Goal: Check status: Check status

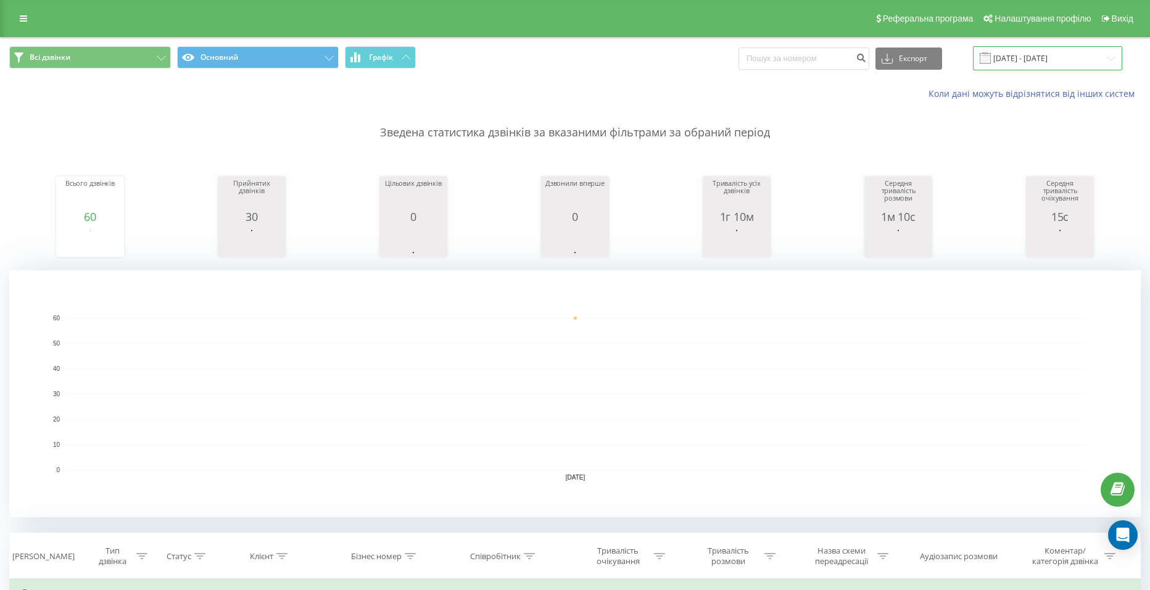
click at [1022, 62] on input "[DATE] - [DATE]" at bounding box center [1047, 58] width 149 height 24
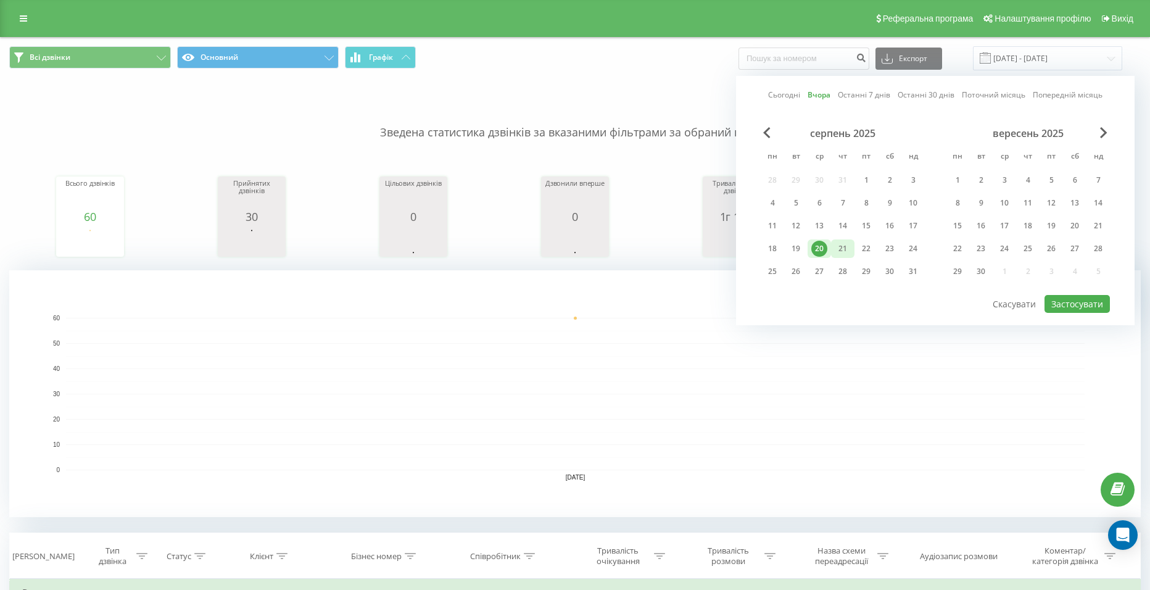
click at [846, 244] on div "21" at bounding box center [843, 249] width 16 height 16
drag, startPoint x: 1087, startPoint y: 301, endPoint x: 1074, endPoint y: 293, distance: 15.8
click at [1087, 301] on button "Застосувати" at bounding box center [1077, 304] width 65 height 18
type input "[DATE] - [DATE]"
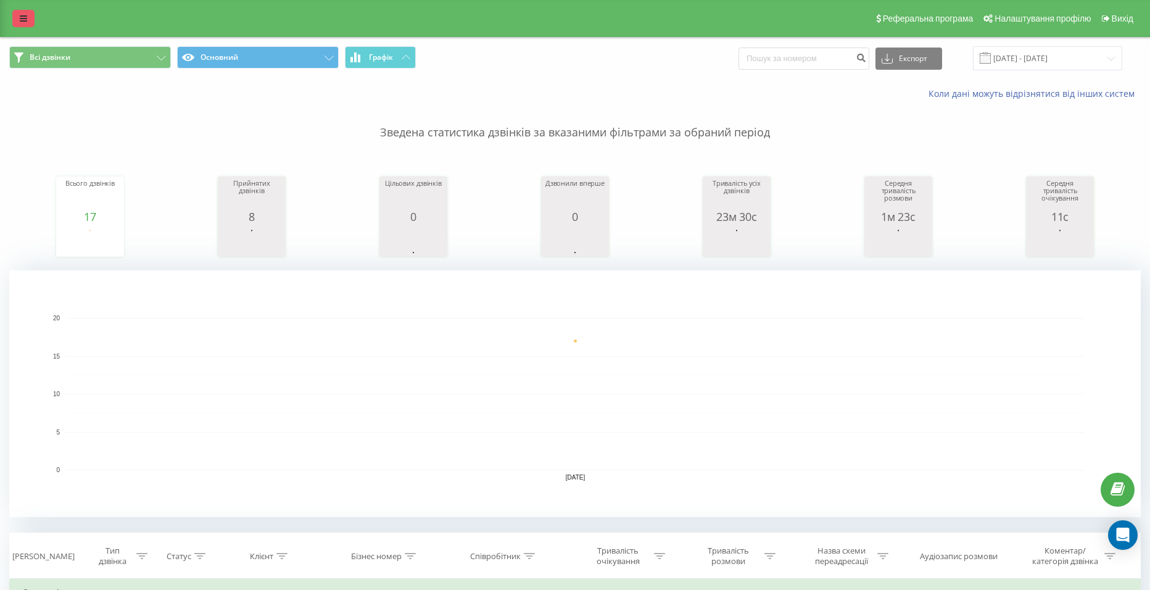
click at [18, 15] on link at bounding box center [23, 18] width 22 height 17
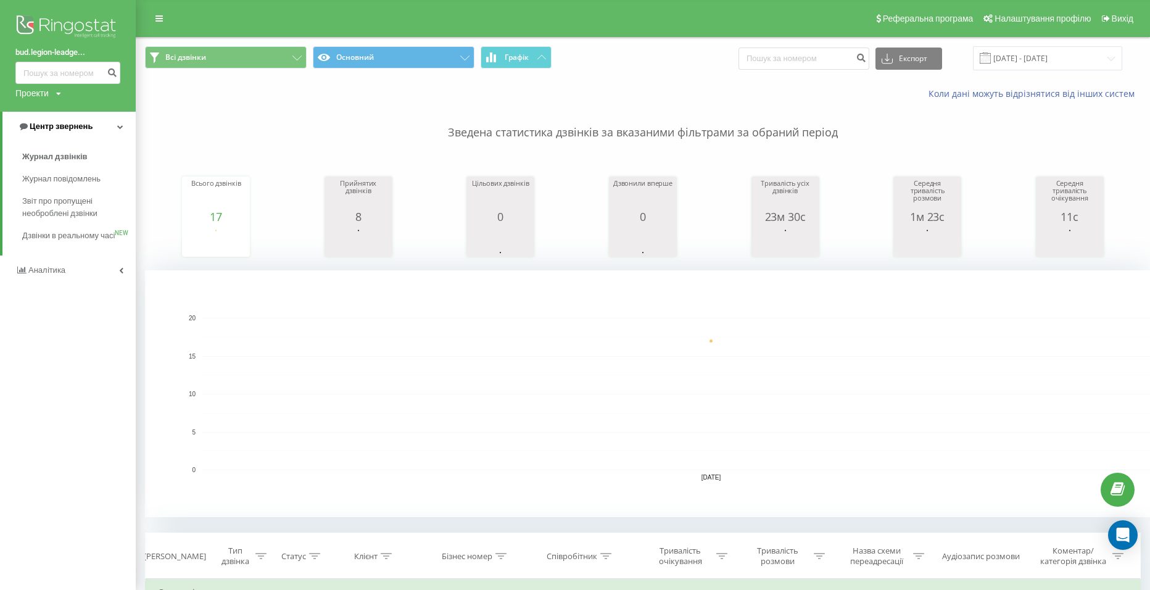
click at [103, 126] on link "Центр звернень" at bounding box center [68, 127] width 133 height 30
click at [108, 126] on link "Центр звернень" at bounding box center [68, 127] width 136 height 30
click at [118, 278] on link "Аналiтика" at bounding box center [68, 270] width 136 height 30
click at [71, 18] on img at bounding box center [67, 27] width 105 height 31
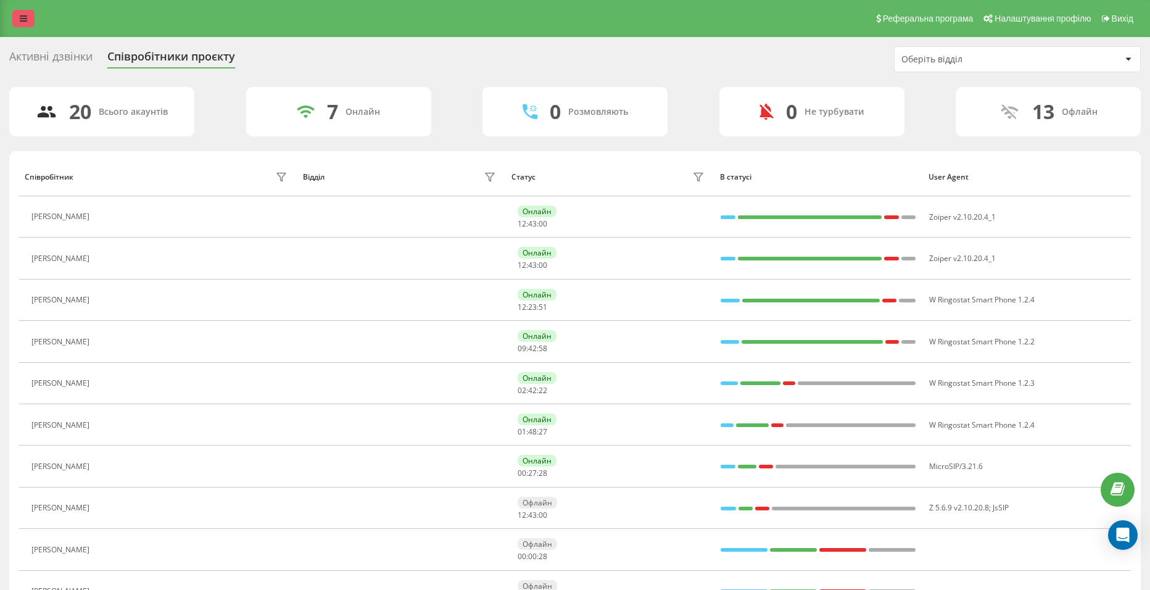
click at [29, 19] on link at bounding box center [23, 18] width 22 height 17
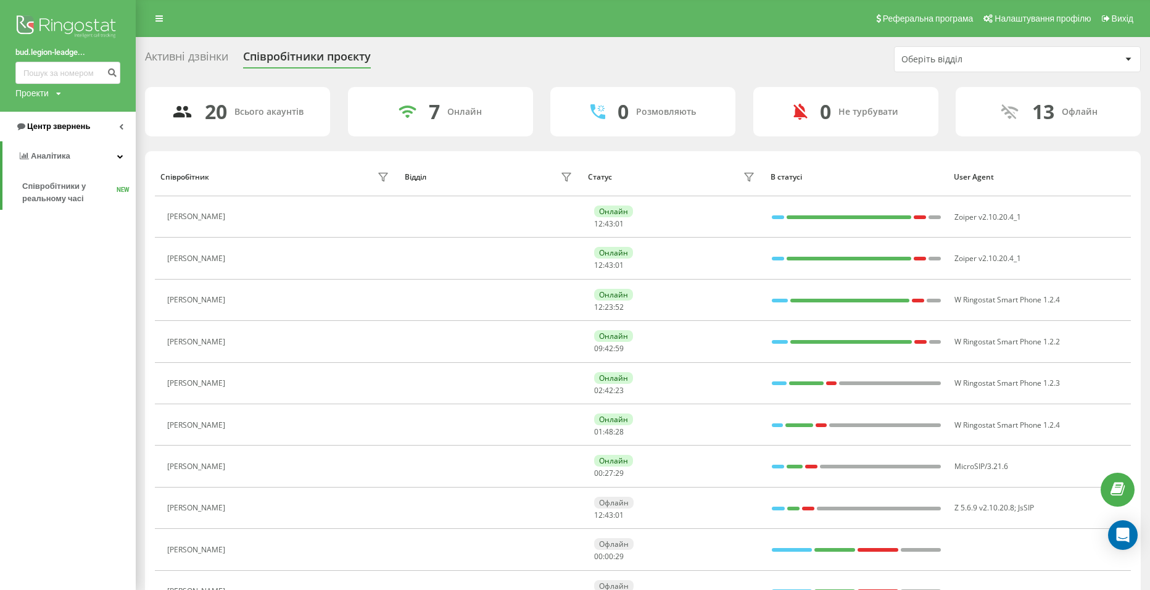
click at [64, 130] on span "Центр звернень" at bounding box center [58, 126] width 63 height 9
click at [518, 136] on div "7 Онлайн" at bounding box center [440, 111] width 185 height 49
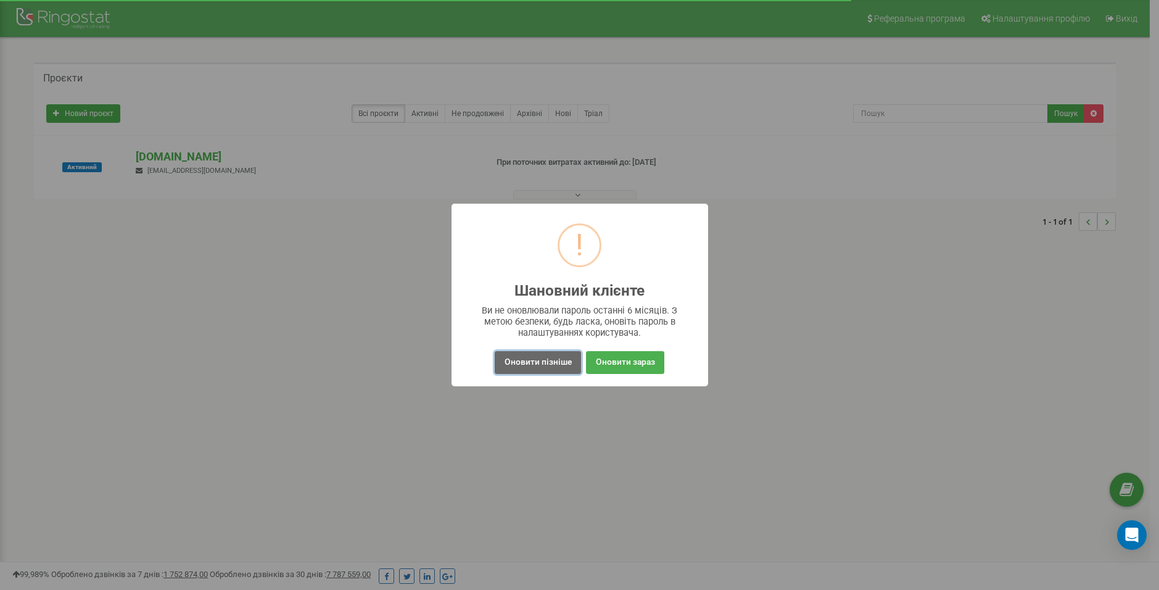
click at [531, 362] on button "Оновити пізніше" at bounding box center [538, 362] width 86 height 23
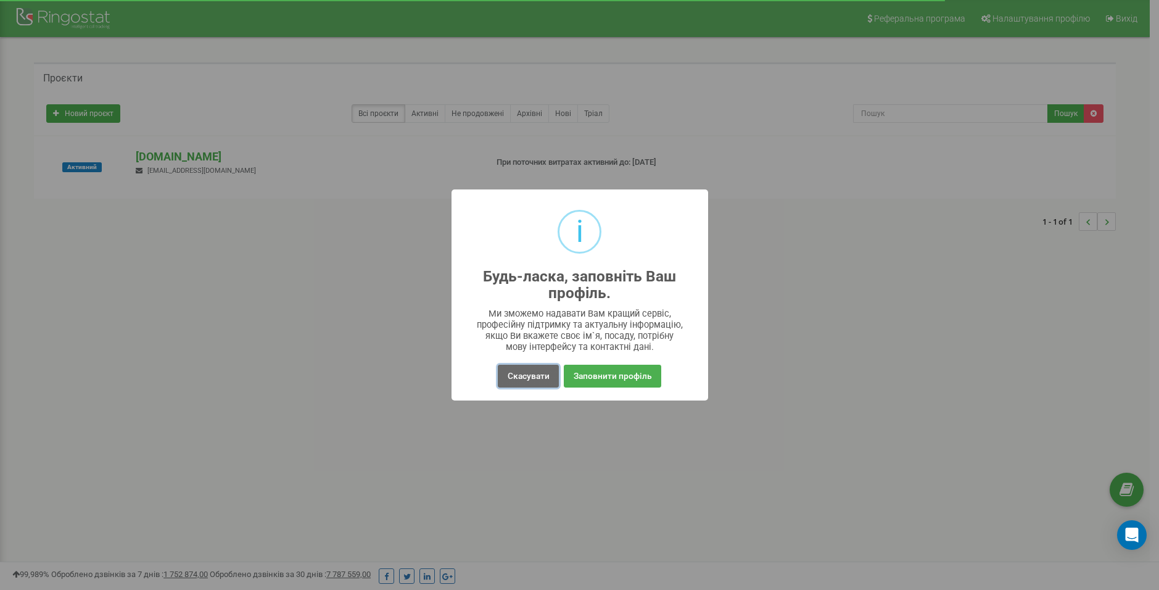
click at [515, 370] on button "Скасувати" at bounding box center [528, 376] width 60 height 23
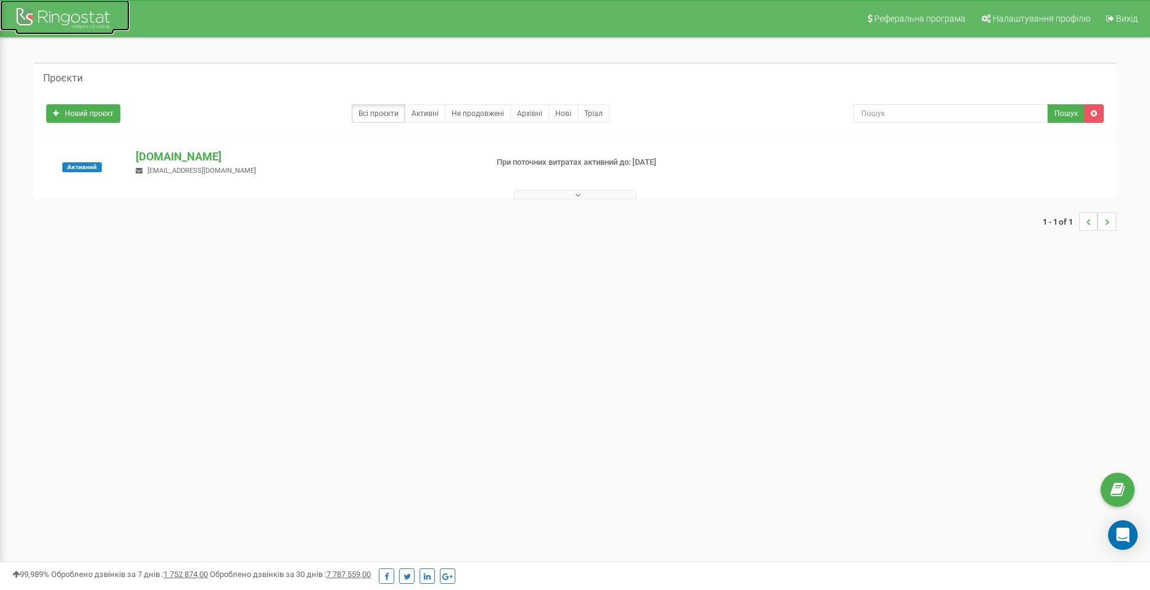
click at [60, 13] on div at bounding box center [64, 20] width 99 height 30
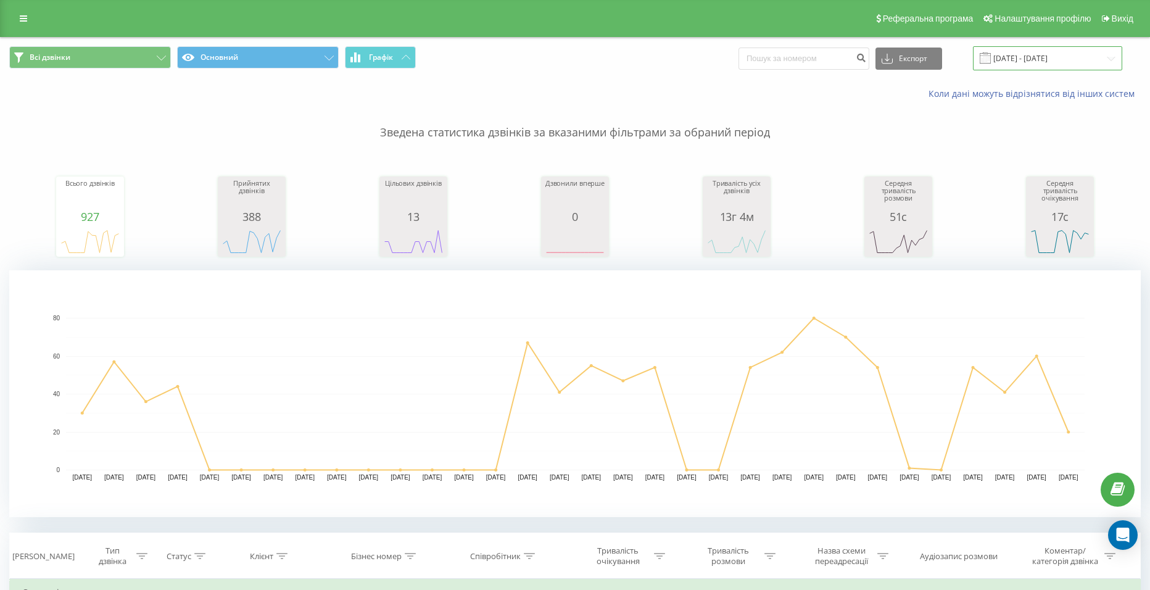
click at [1027, 62] on input "[DATE] - [DATE]" at bounding box center [1047, 58] width 149 height 24
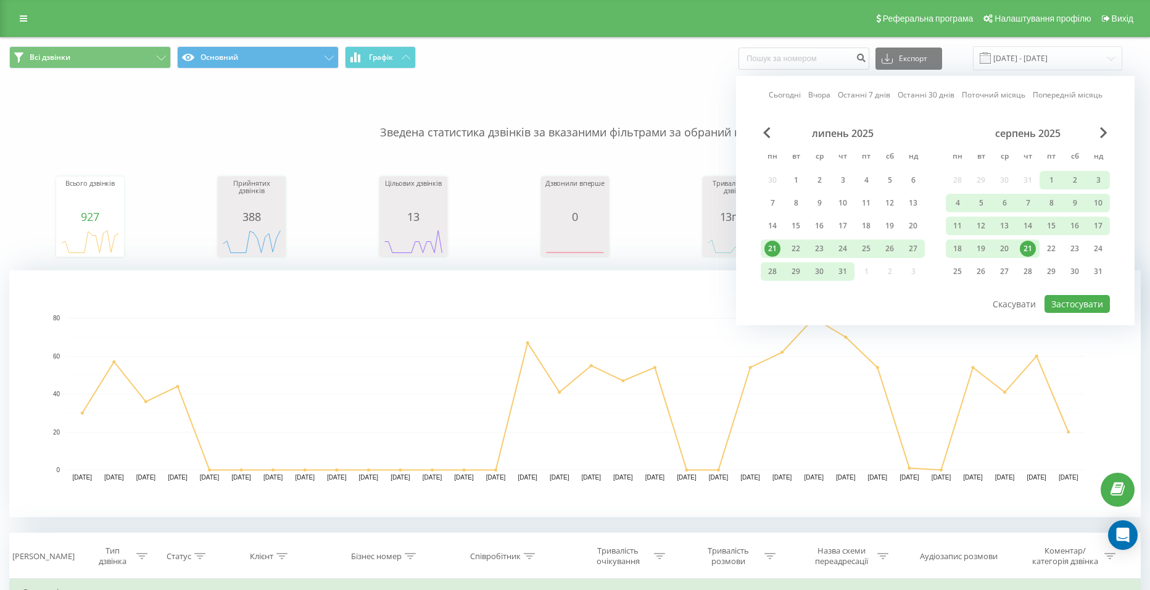
click at [1025, 250] on div "21" at bounding box center [1028, 249] width 16 height 16
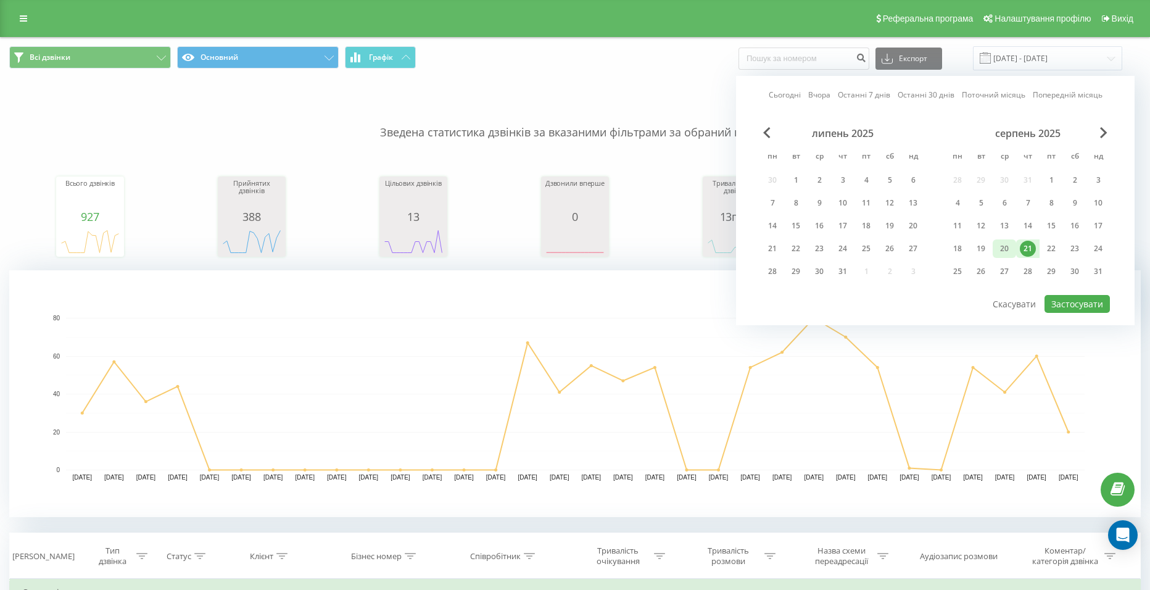
click at [1007, 247] on div "20" at bounding box center [1004, 249] width 16 height 16
click at [980, 249] on div "19" at bounding box center [981, 249] width 16 height 16
click at [1003, 251] on div "20" at bounding box center [1004, 249] width 16 height 16
click at [1006, 249] on div "20" at bounding box center [1004, 249] width 16 height 16
click at [984, 247] on div "19" at bounding box center [981, 249] width 16 height 16
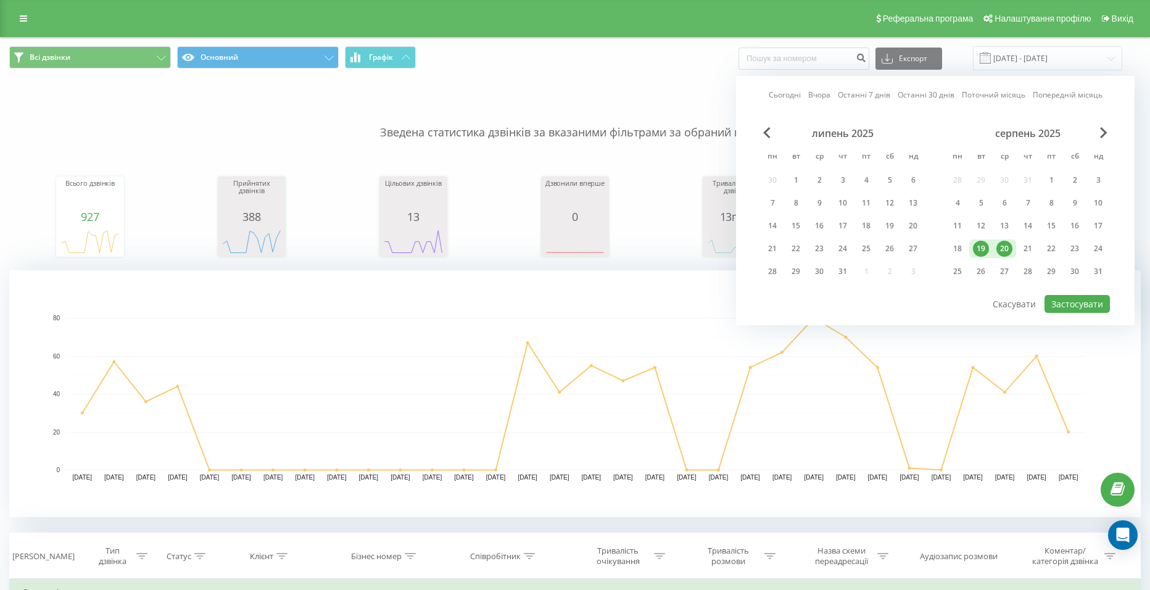
click at [1008, 246] on div "20" at bounding box center [1004, 249] width 16 height 16
click at [1071, 298] on button "Застосувати" at bounding box center [1077, 304] width 65 height 18
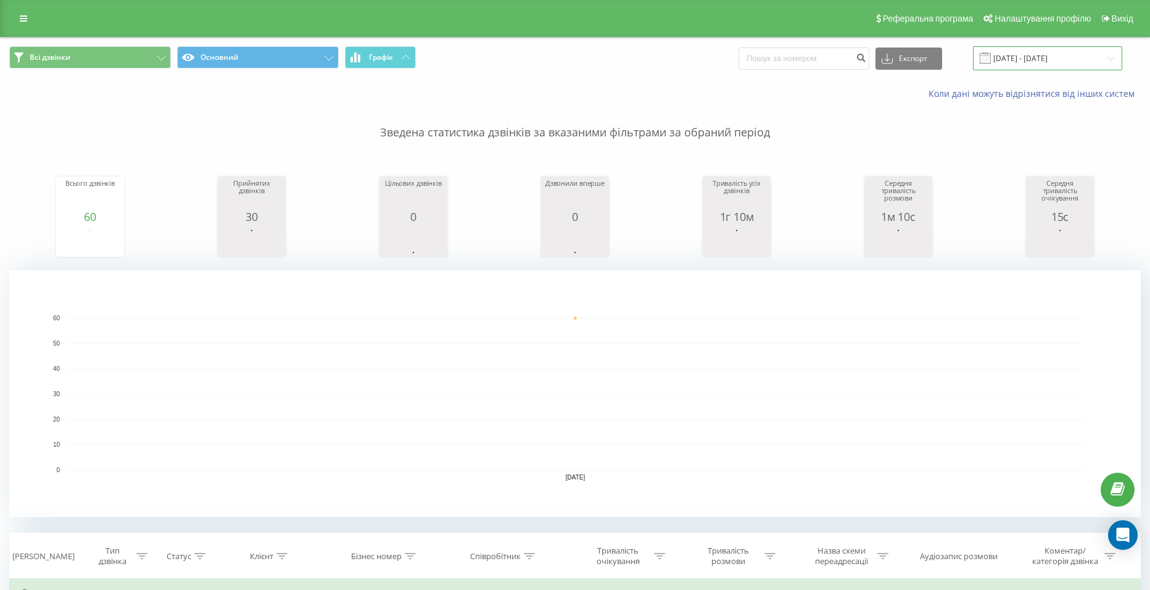
click at [1011, 56] on input "20.08.2025 - 20.08.2025" at bounding box center [1047, 58] width 149 height 24
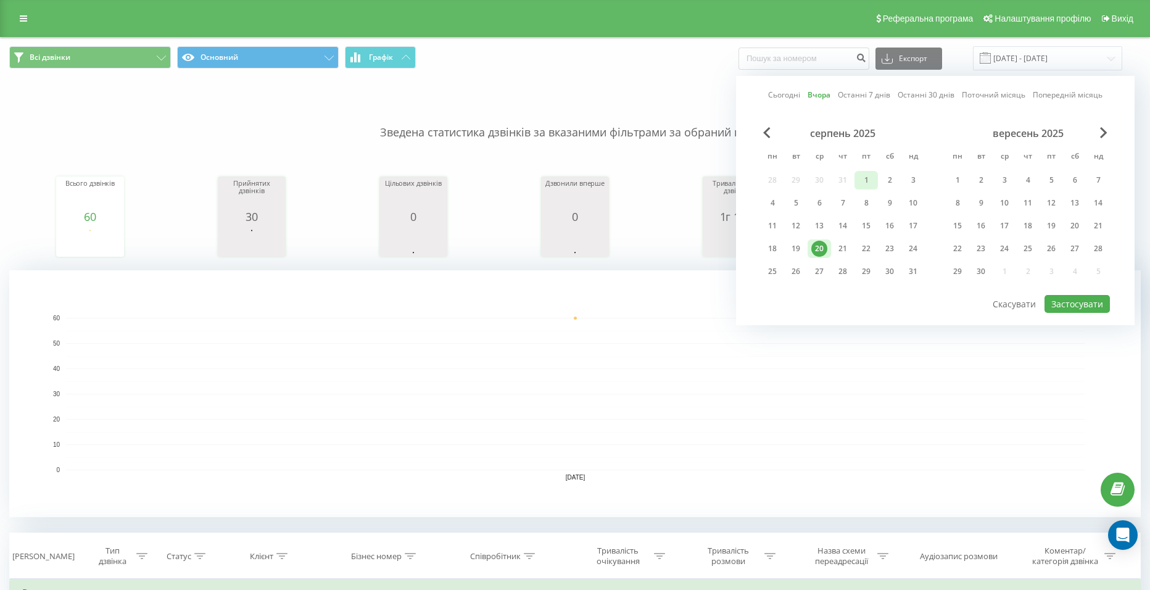
click at [866, 179] on div "1" at bounding box center [866, 180] width 16 height 16
drag, startPoint x: 848, startPoint y: 222, endPoint x: 889, endPoint y: 239, distance: 44.6
click at [848, 220] on div "14" at bounding box center [843, 226] width 16 height 16
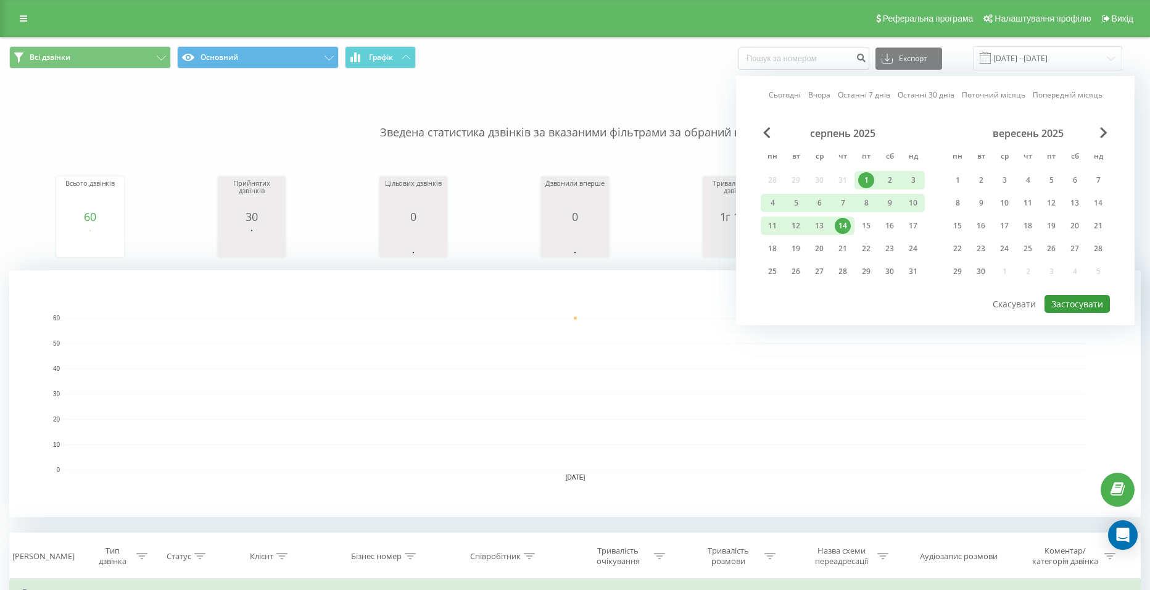
drag, startPoint x: 1079, startPoint y: 302, endPoint x: 972, endPoint y: 276, distance: 110.4
click at [1080, 302] on button "Застосувати" at bounding box center [1077, 304] width 65 height 18
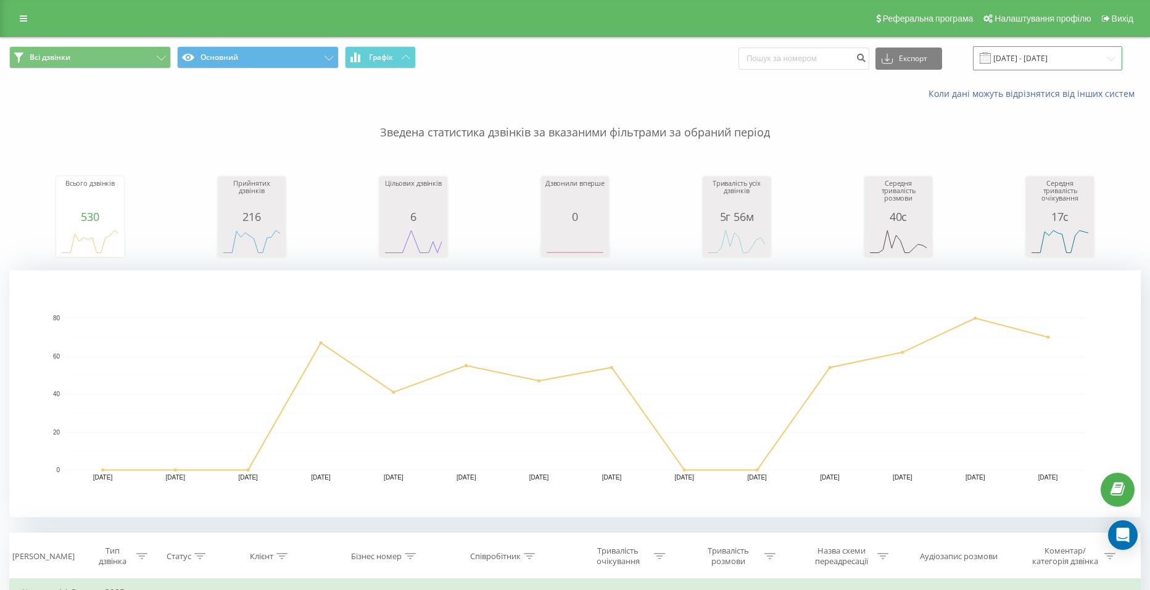
click at [1021, 52] on input "01.08.2025 - 14.08.2025" at bounding box center [1047, 58] width 149 height 24
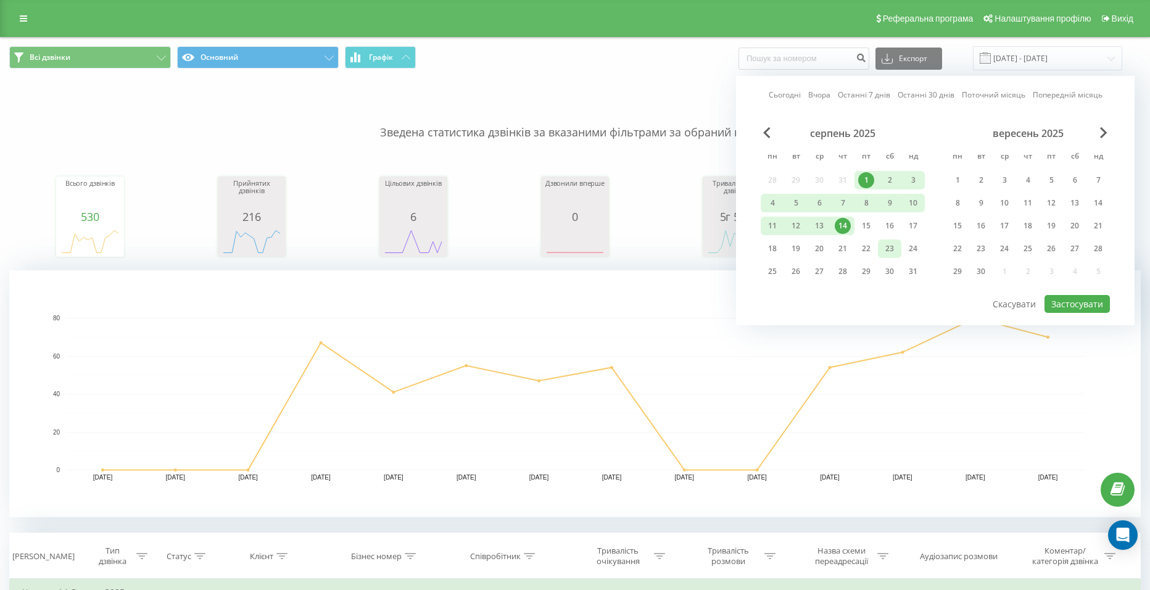
drag, startPoint x: 862, startPoint y: 227, endPoint x: 886, endPoint y: 255, distance: 36.7
click at [862, 226] on div "15" at bounding box center [866, 226] width 16 height 16
click at [916, 273] on div "31" at bounding box center [913, 271] width 16 height 16
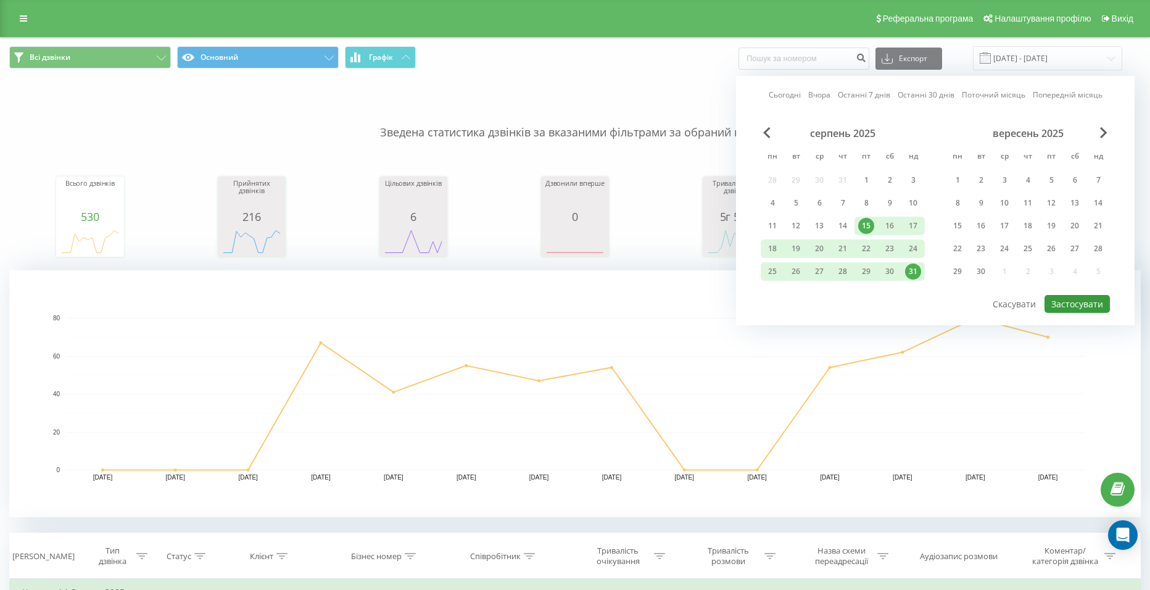
click at [1088, 306] on button "Застосувати" at bounding box center [1077, 304] width 65 height 18
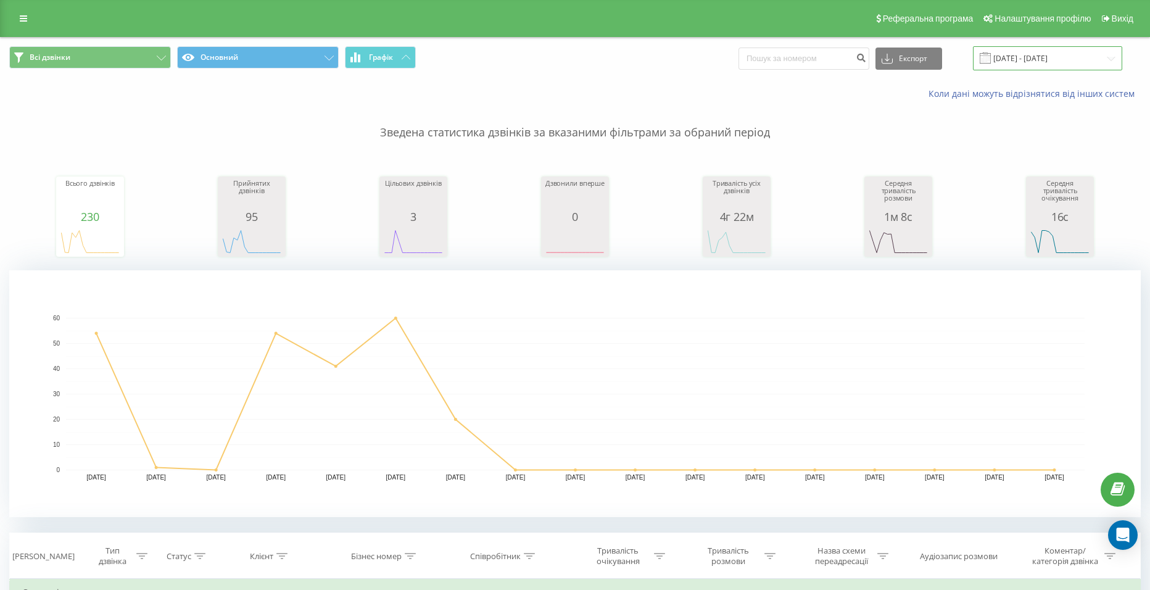
click at [1019, 56] on input "15.08.2025 - 31.08.2025" at bounding box center [1047, 58] width 149 height 24
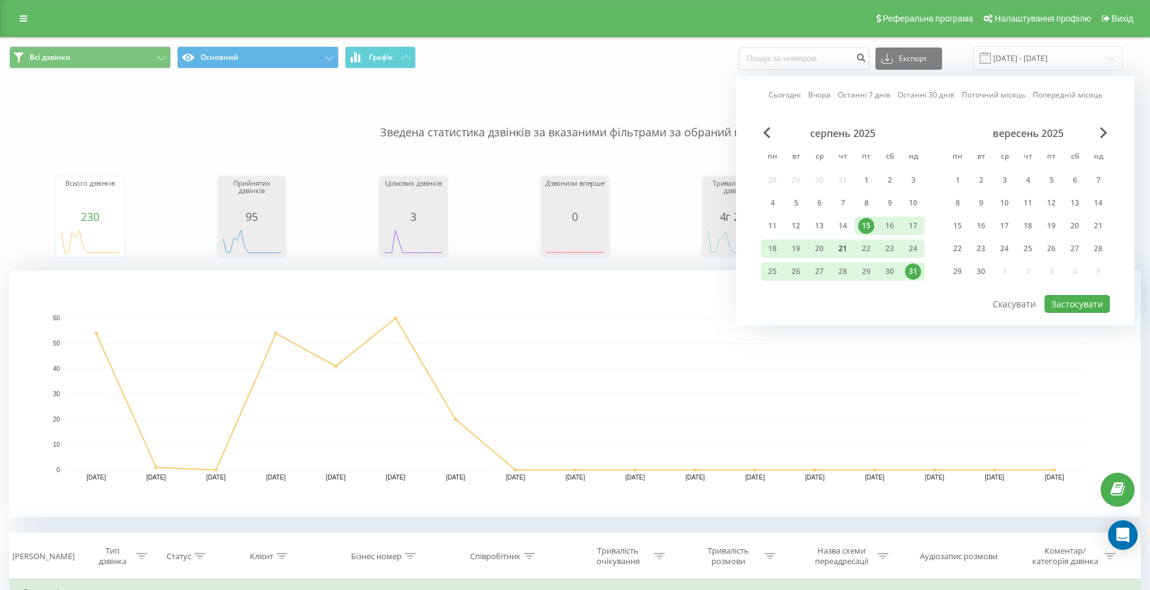
click at [843, 246] on div "21" at bounding box center [843, 249] width 16 height 16
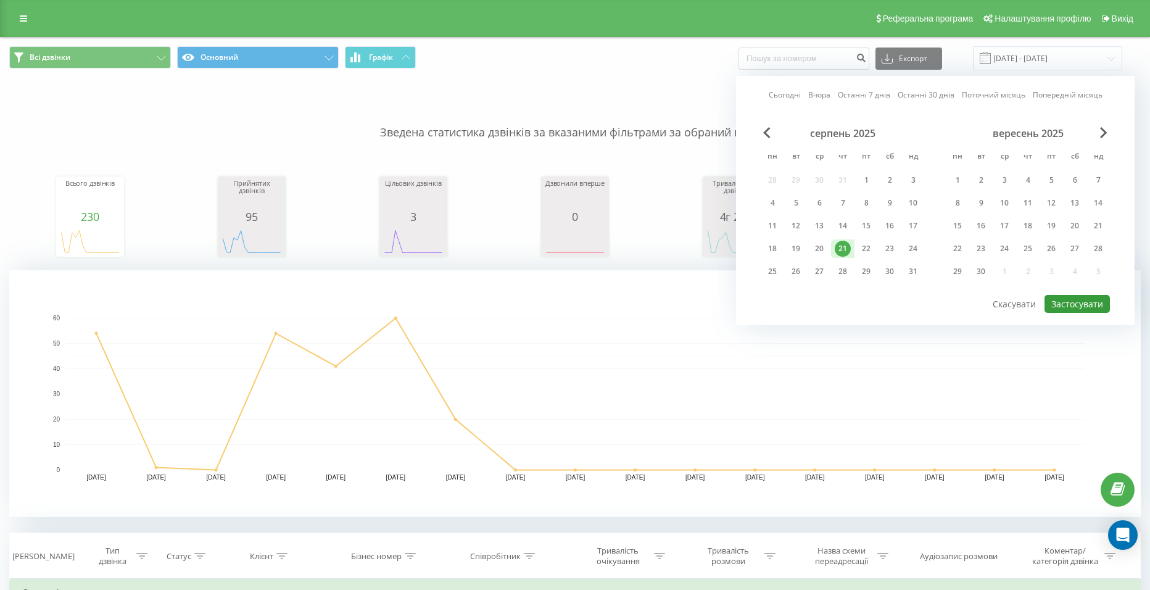
click at [1082, 301] on button "Застосувати" at bounding box center [1077, 304] width 65 height 18
type input "21.08.2025 - 21.08.2025"
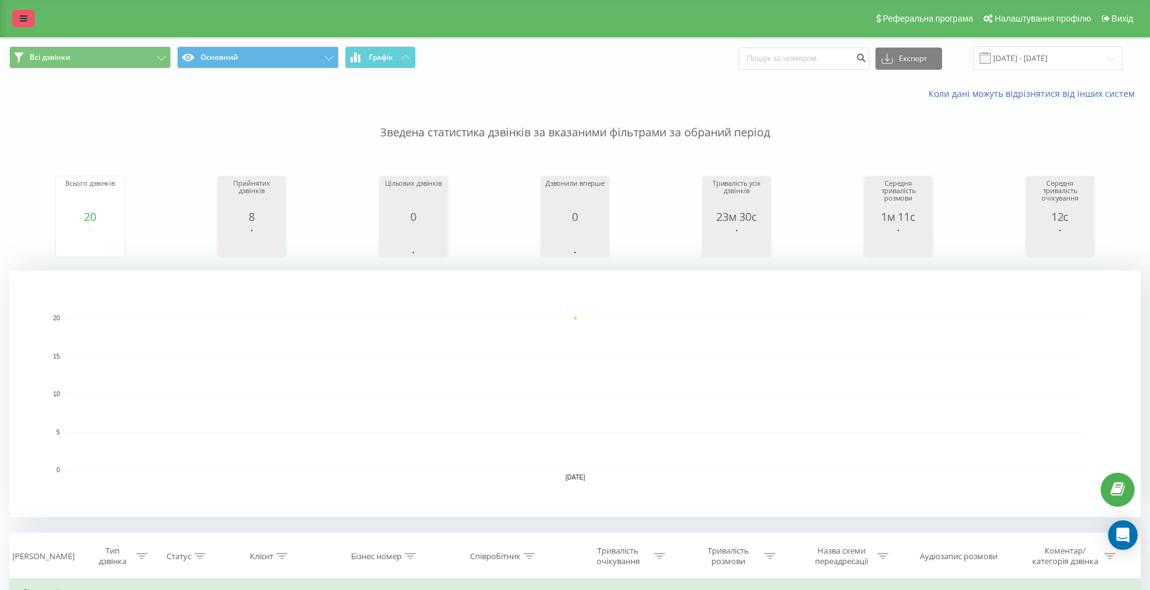
click at [25, 20] on icon at bounding box center [23, 18] width 7 height 9
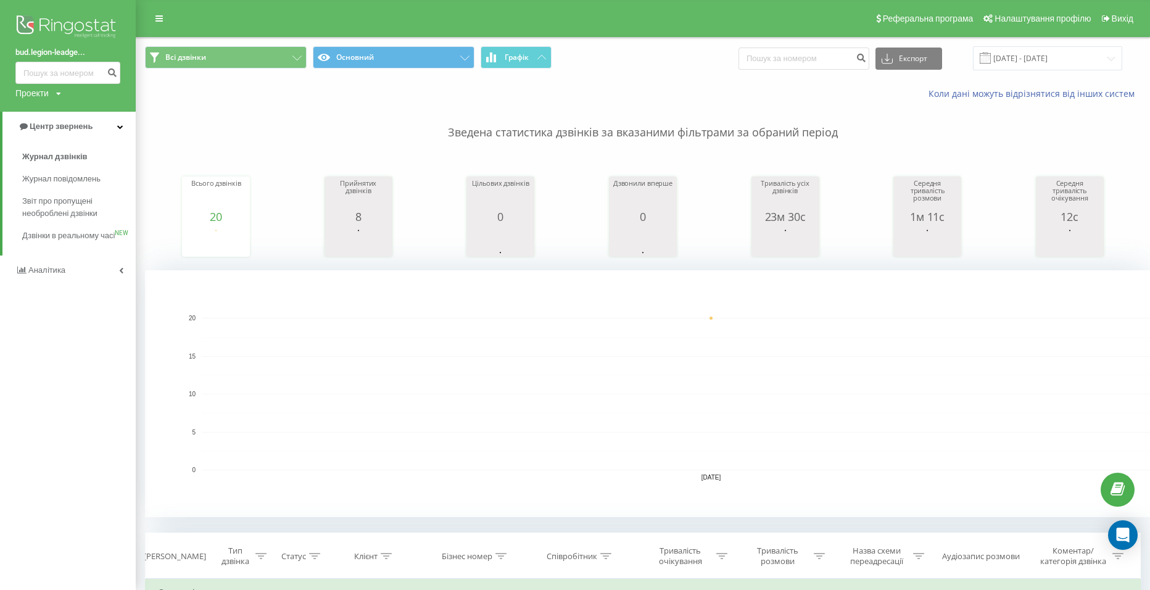
click at [44, 29] on img at bounding box center [67, 27] width 105 height 31
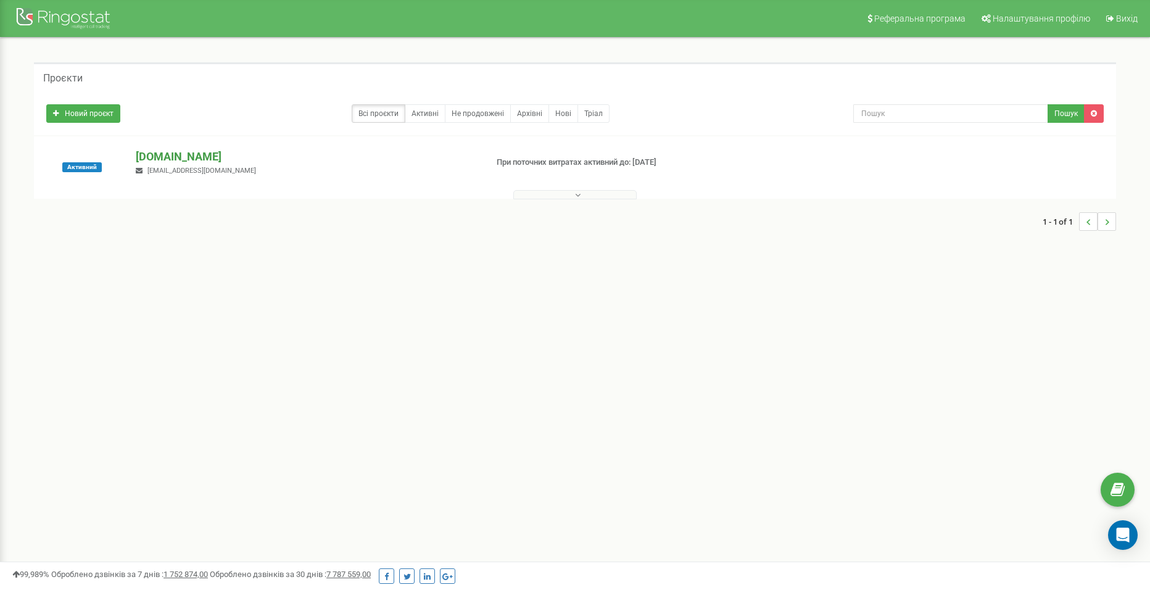
click at [223, 152] on p "[DOMAIN_NAME]" at bounding box center [306, 157] width 340 height 16
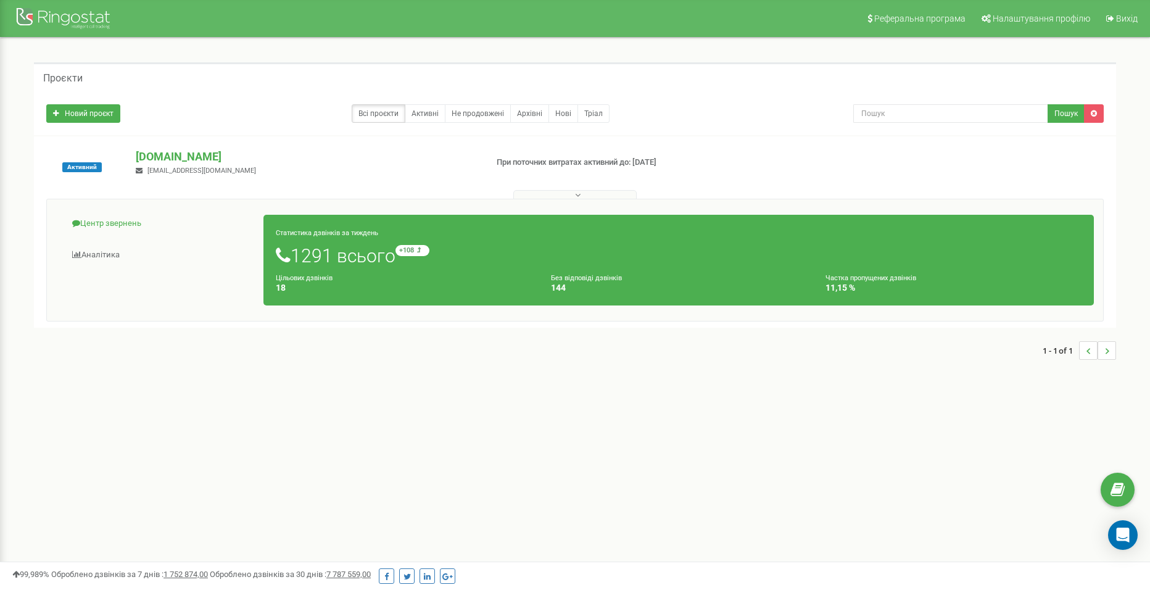
drag, startPoint x: 35, startPoint y: 210, endPoint x: 154, endPoint y: 230, distance: 120.7
click at [154, 230] on div "Активний bud.legion-leadgeneration.pro brobortrom@gmail.com При поточних витрат…" at bounding box center [575, 231] width 1082 height 191
click at [213, 215] on link "Центр звернень" at bounding box center [160, 224] width 208 height 30
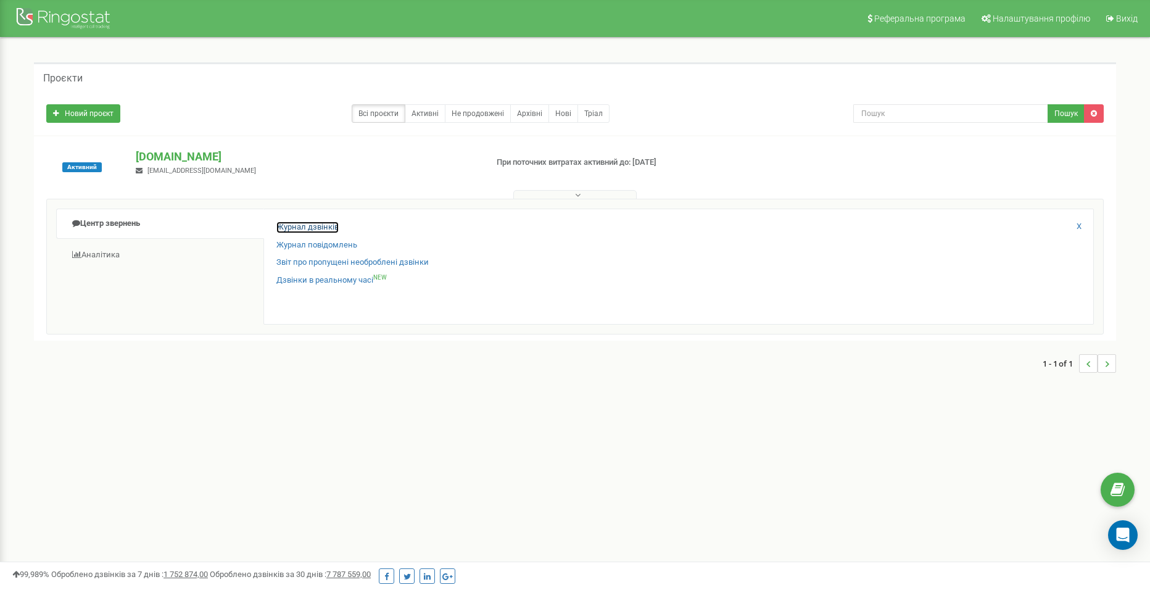
click at [307, 223] on link "Журнал дзвінків" at bounding box center [307, 228] width 62 height 12
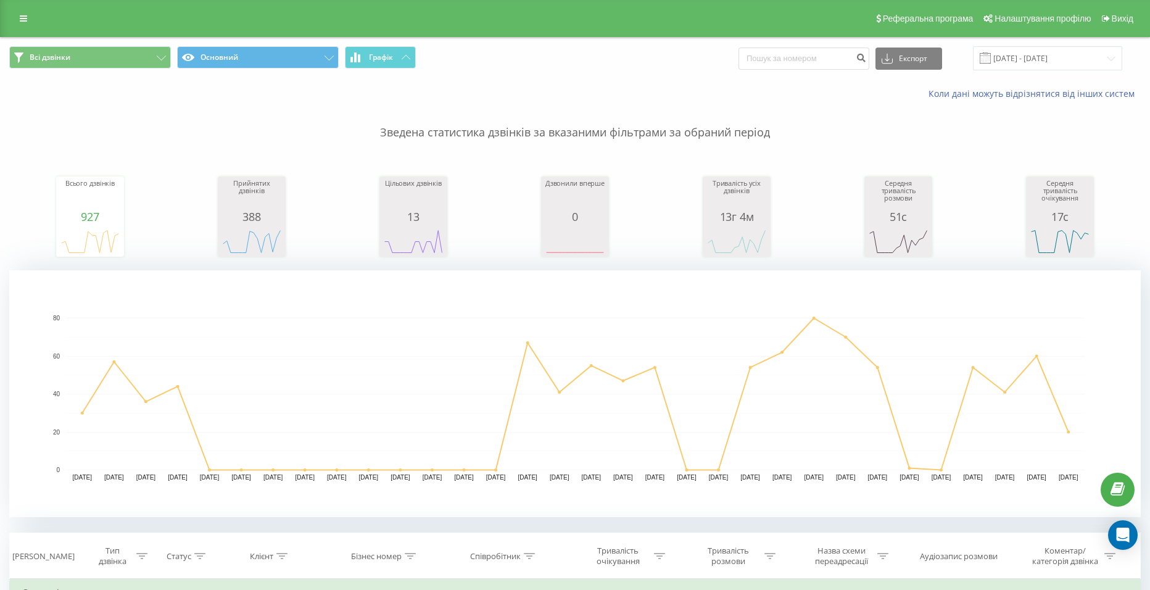
click at [1029, 43] on div "Всі дзвінки Основний Графік Експорт .csv .xls .xlsx [DATE] - [DATE]" at bounding box center [575, 58] width 1149 height 41
click at [1029, 55] on input "[DATE] - [DATE]" at bounding box center [1047, 58] width 149 height 24
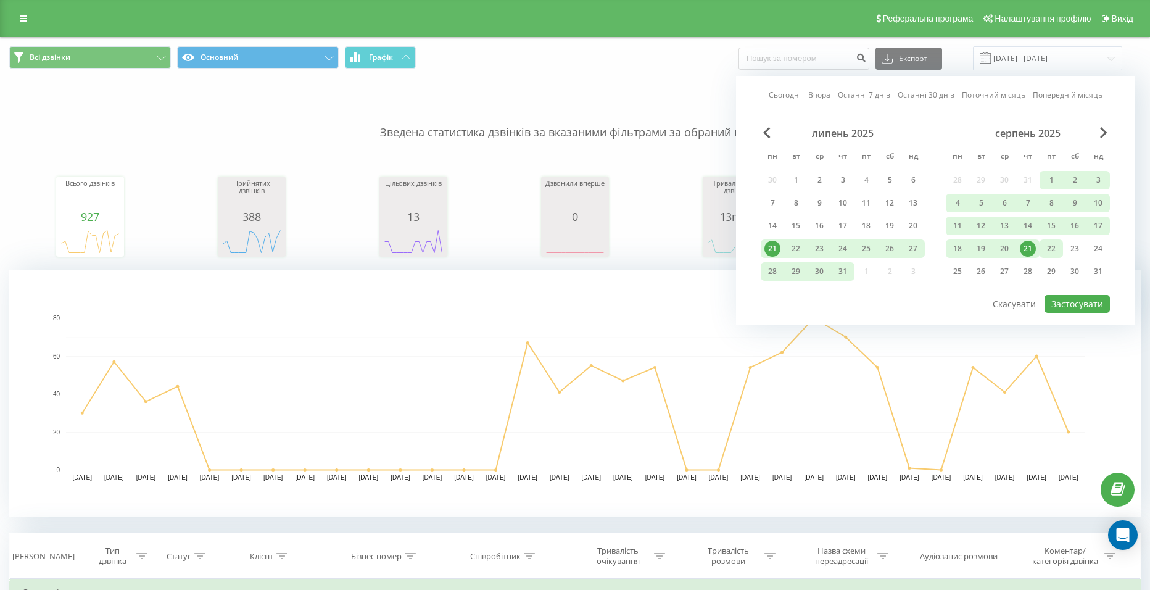
click at [1053, 247] on div "22" at bounding box center [1051, 249] width 16 height 16
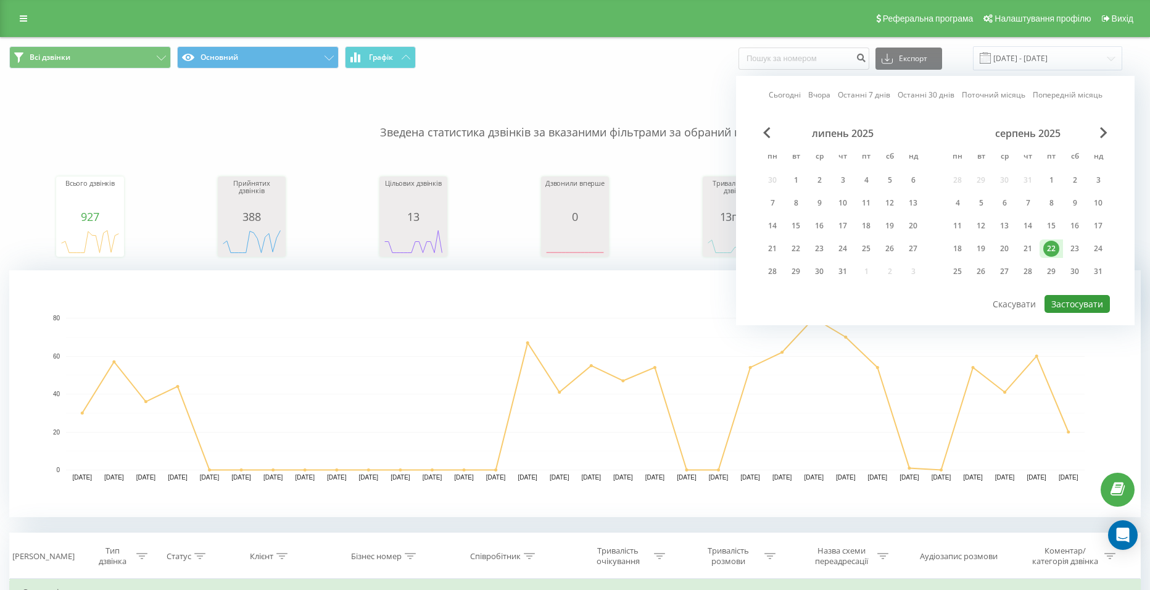
click at [1074, 304] on button "Застосувати" at bounding box center [1077, 304] width 65 height 18
type input "[DATE] - [DATE]"
